Goal: Task Accomplishment & Management: Use online tool/utility

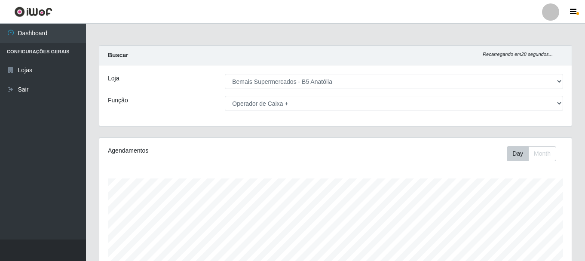
select select "405"
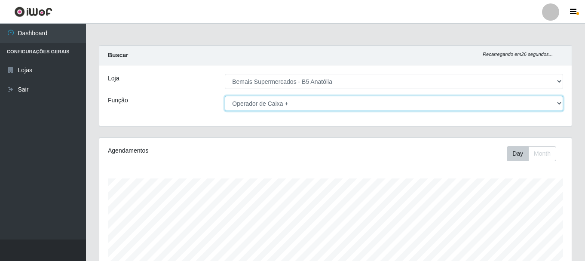
click at [558, 104] on select "[Selecione...] ASG ASG + ASG ++ Auxiliar de Estacionamento Auxiliar de Estacion…" at bounding box center [394, 103] width 338 height 15
select select "82"
click at [225, 96] on select "[Selecione...] ASG ASG + ASG ++ Auxiliar de Estacionamento Auxiliar de Estacion…" at bounding box center [394, 103] width 338 height 15
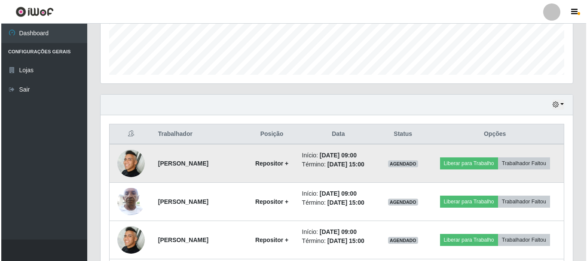
scroll to position [301, 0]
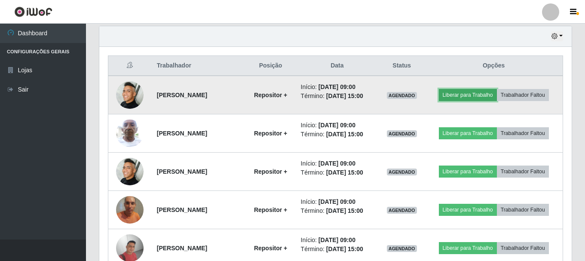
click at [464, 96] on button "Liberar para Trabalho" at bounding box center [468, 95] width 58 height 12
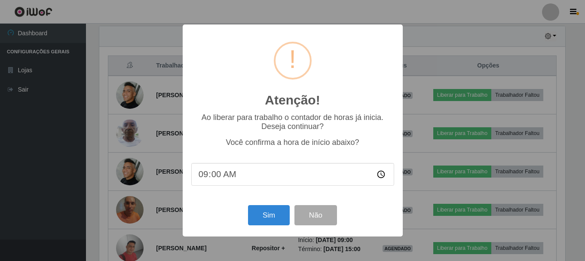
scroll to position [178, 468]
click at [257, 215] on button "Sim" at bounding box center [270, 215] width 42 height 20
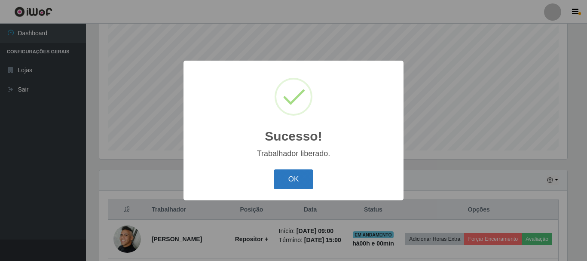
click at [296, 180] on button "OK" at bounding box center [294, 179] width 40 height 20
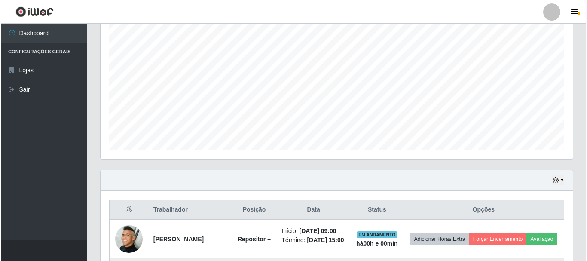
scroll to position [329, 0]
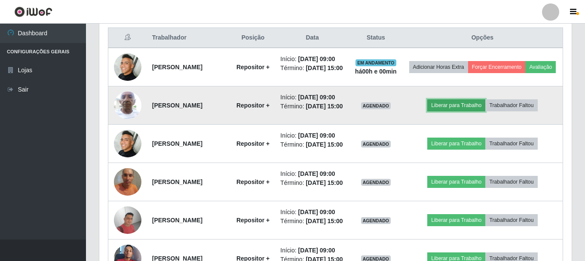
click at [455, 111] on button "Liberar para Trabalho" at bounding box center [456, 105] width 58 height 12
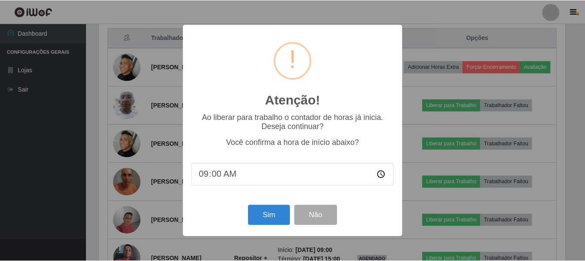
scroll to position [178, 468]
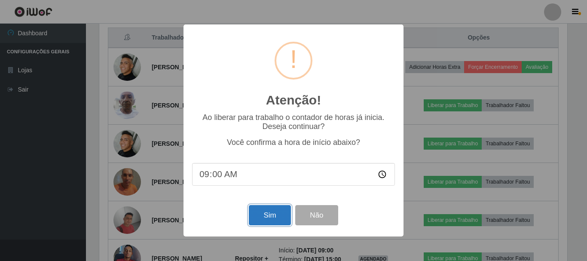
click at [262, 219] on button "Sim" at bounding box center [270, 215] width 42 height 20
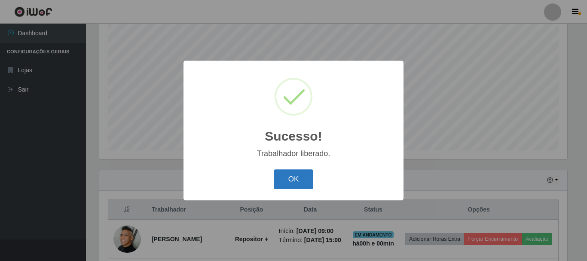
click at [288, 177] on button "OK" at bounding box center [294, 179] width 40 height 20
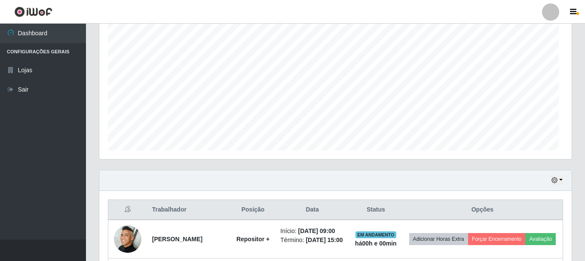
scroll to position [178, 472]
